Goal: Obtain resource: Obtain resource

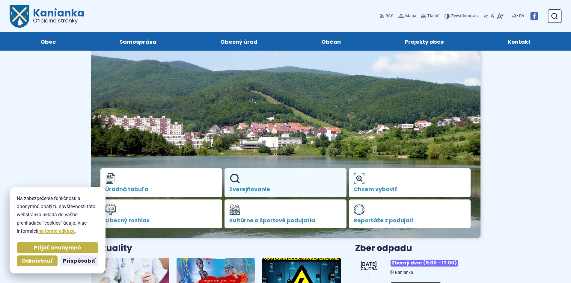
click at [279, 190] on span "Zverejňovanie" at bounding box center [285, 189] width 112 height 6
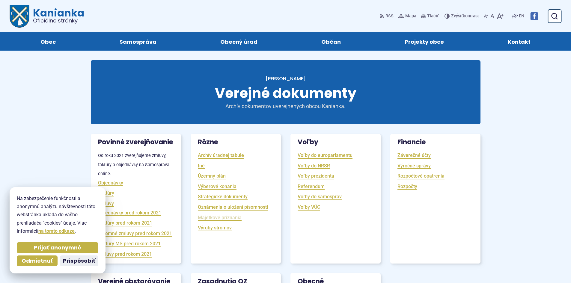
click at [224, 217] on link "Majetkové priznania" at bounding box center [220, 217] width 44 height 7
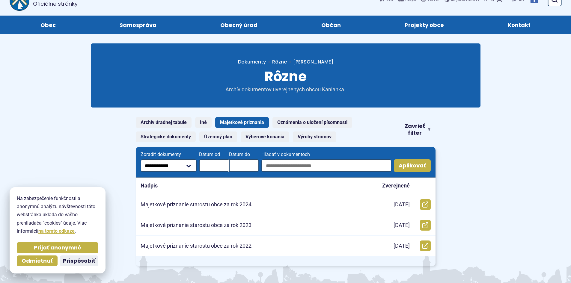
scroll to position [30, 0]
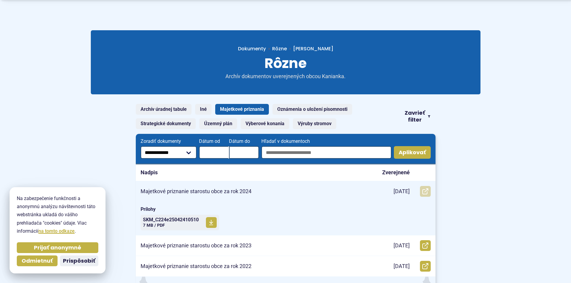
click at [420, 194] on link "Otvoriť document Majetkové priznanie starostu obce za rok 2024 v [GEOGRAPHIC_DA…" at bounding box center [425, 191] width 11 height 11
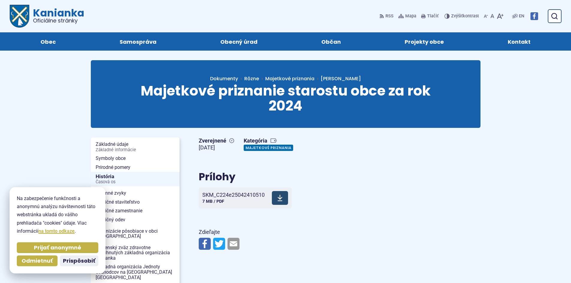
click at [275, 198] on span at bounding box center [280, 198] width 16 height 14
